Goal: Find specific page/section: Find specific page/section

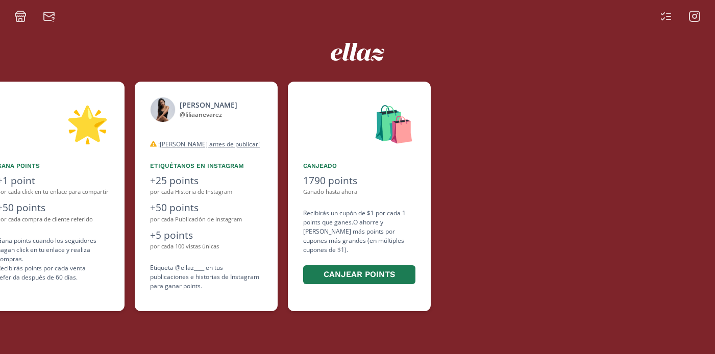
scroll to position [0, 612]
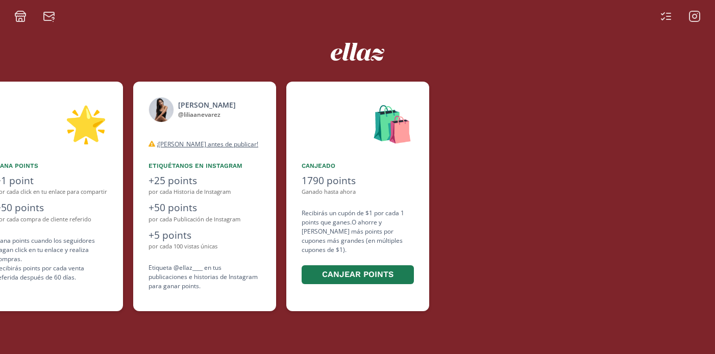
click at [698, 16] on icon at bounding box center [694, 16] width 12 height 12
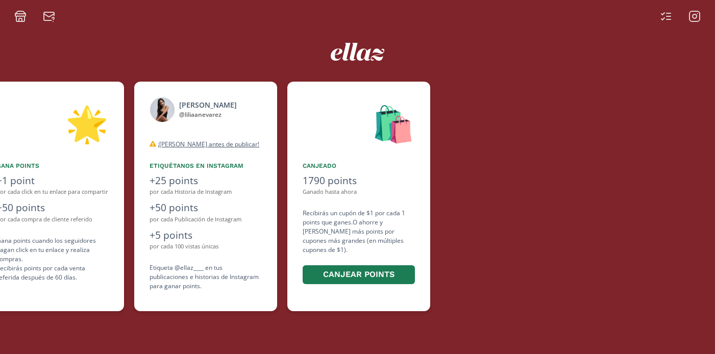
scroll to position [0, 612]
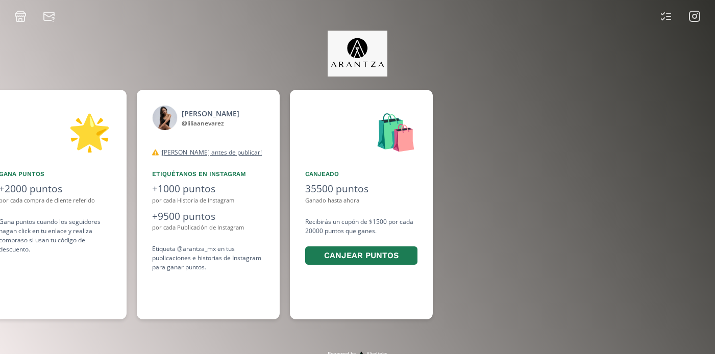
scroll to position [0, 765]
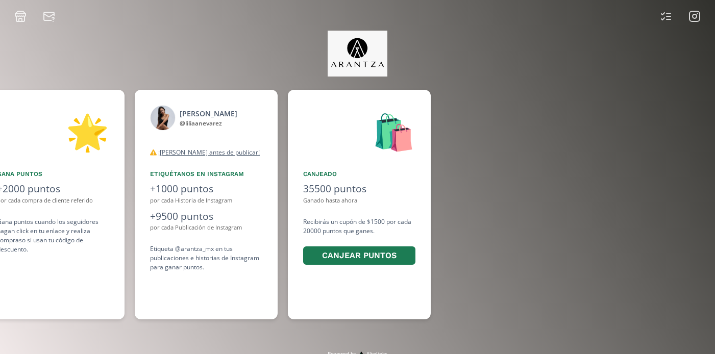
scroll to position [0, 765]
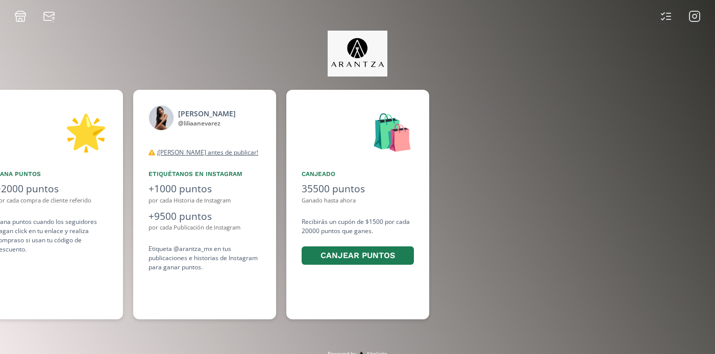
click at [698, 14] on icon at bounding box center [694, 16] width 12 height 12
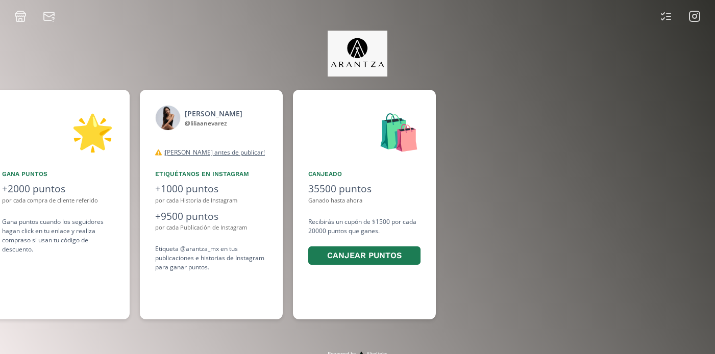
scroll to position [0, 765]
